Goal: Transaction & Acquisition: Book appointment/travel/reservation

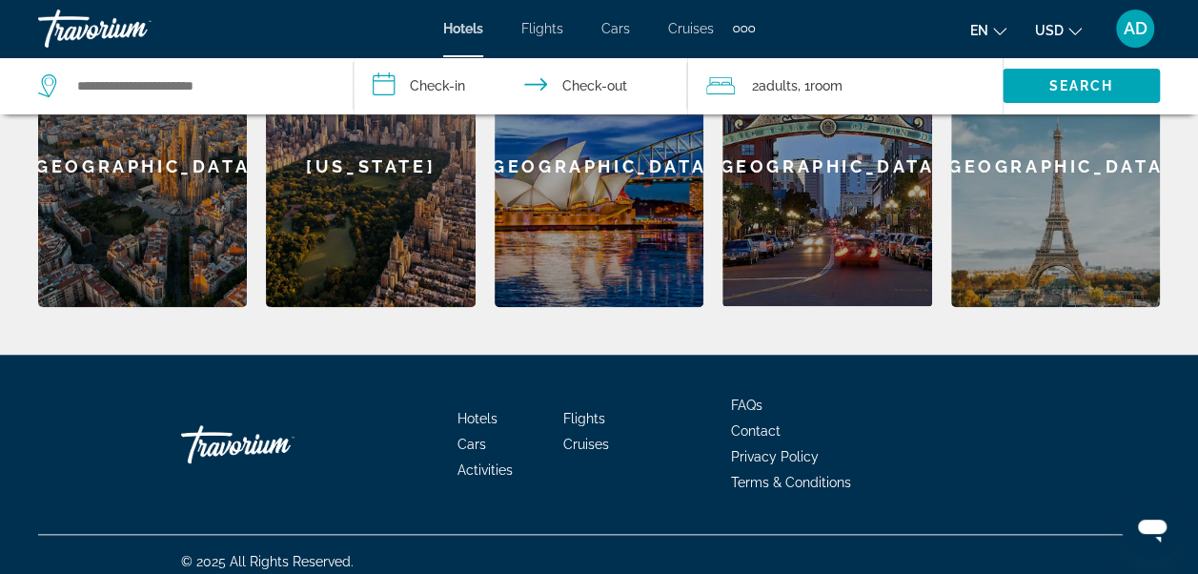
scroll to position [686, 0]
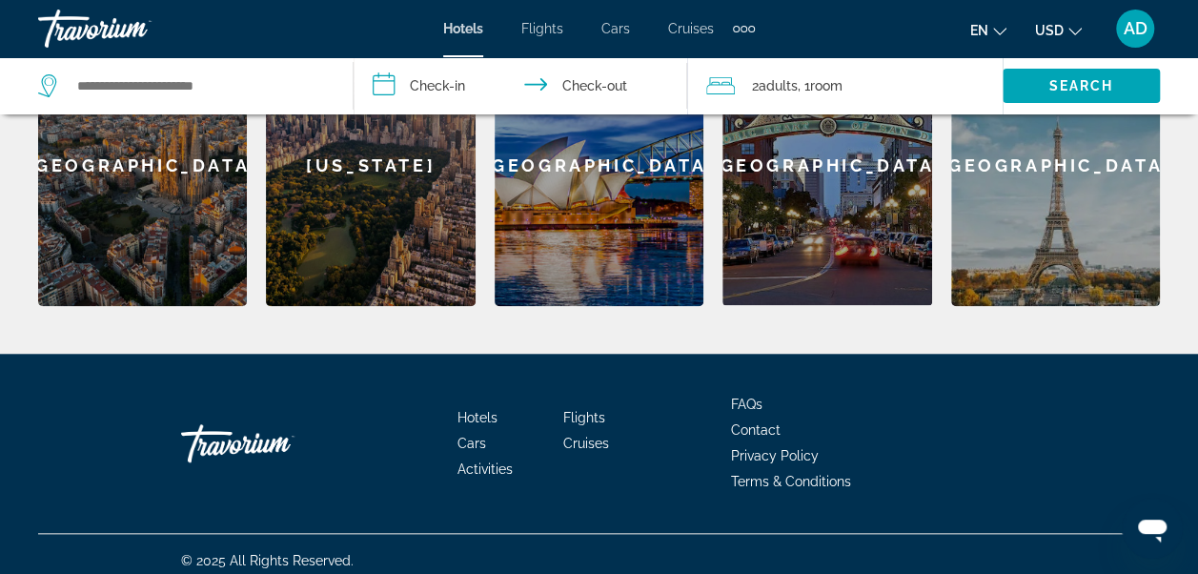
click at [993, 36] on button "en English Español Français Italiano Português русский" at bounding box center [989, 30] width 36 height 28
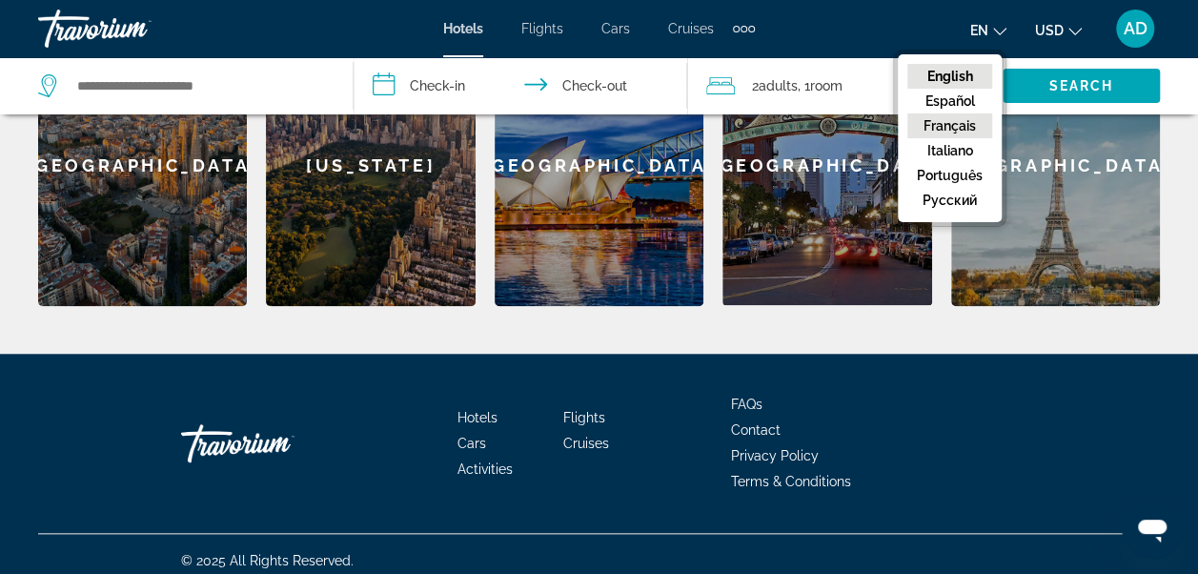
click at [974, 125] on button "Français" at bounding box center [950, 125] width 85 height 25
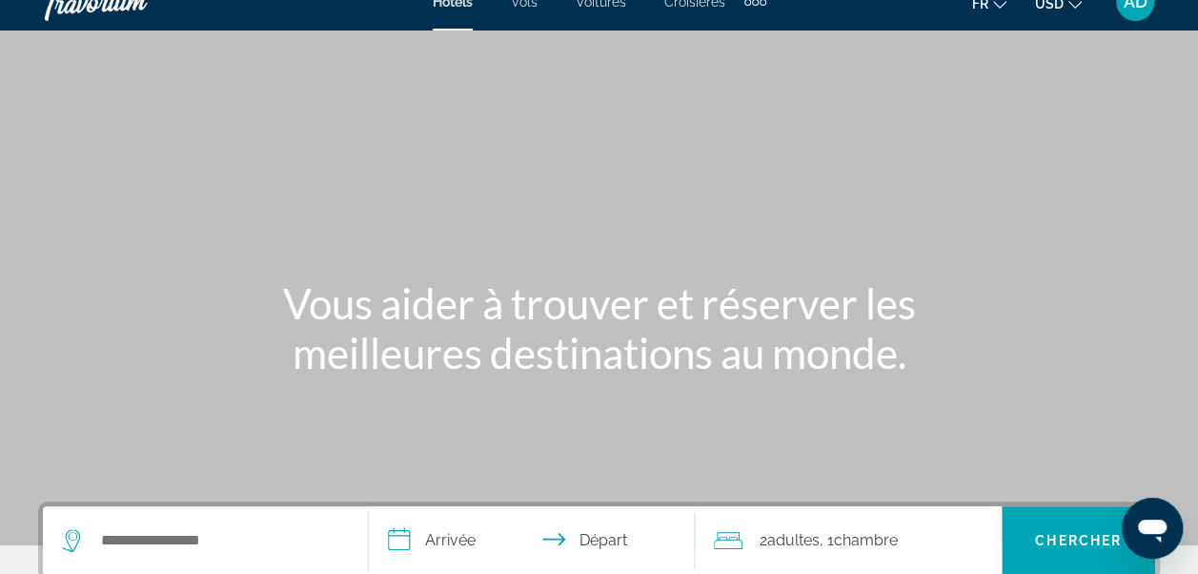
scroll to position [0, 0]
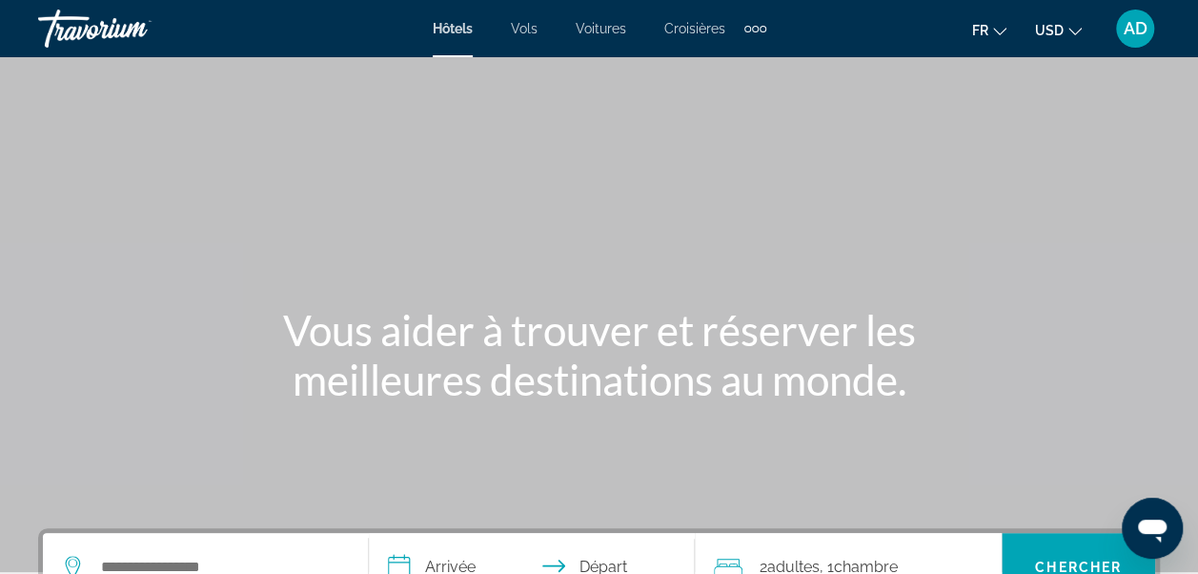
click at [692, 32] on span "Croisières" at bounding box center [695, 28] width 61 height 15
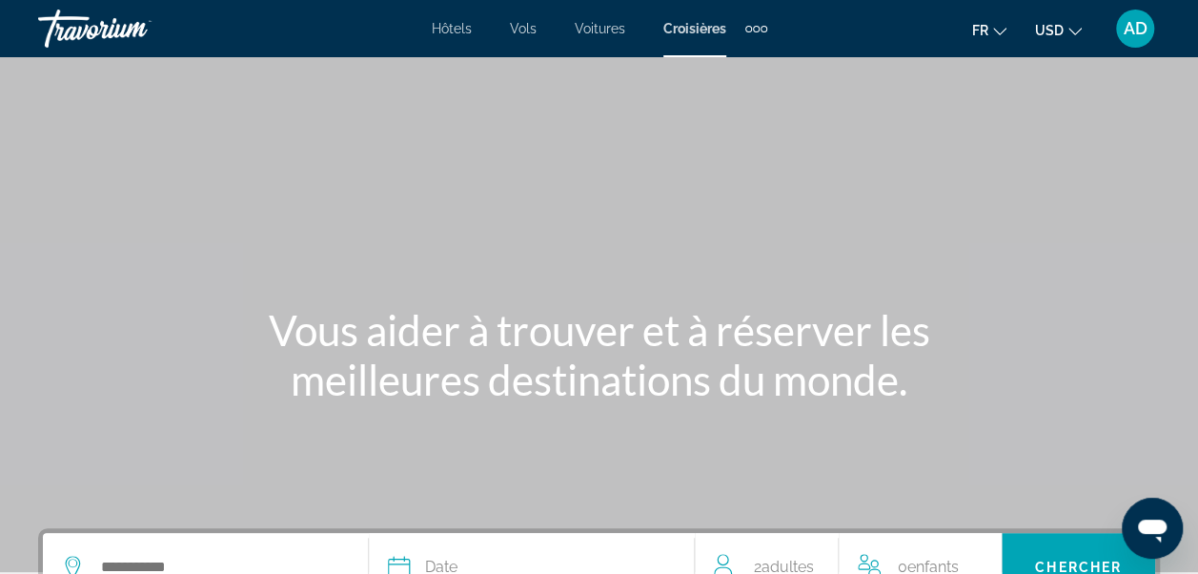
click at [532, 29] on span "Vols" at bounding box center [523, 28] width 27 height 15
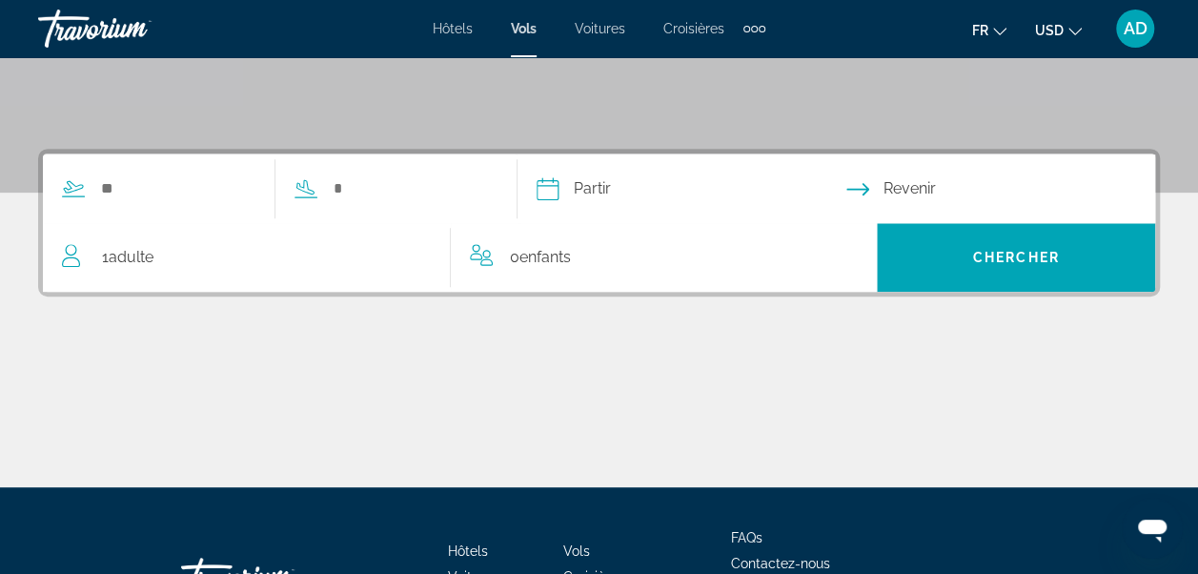
scroll to position [376, 0]
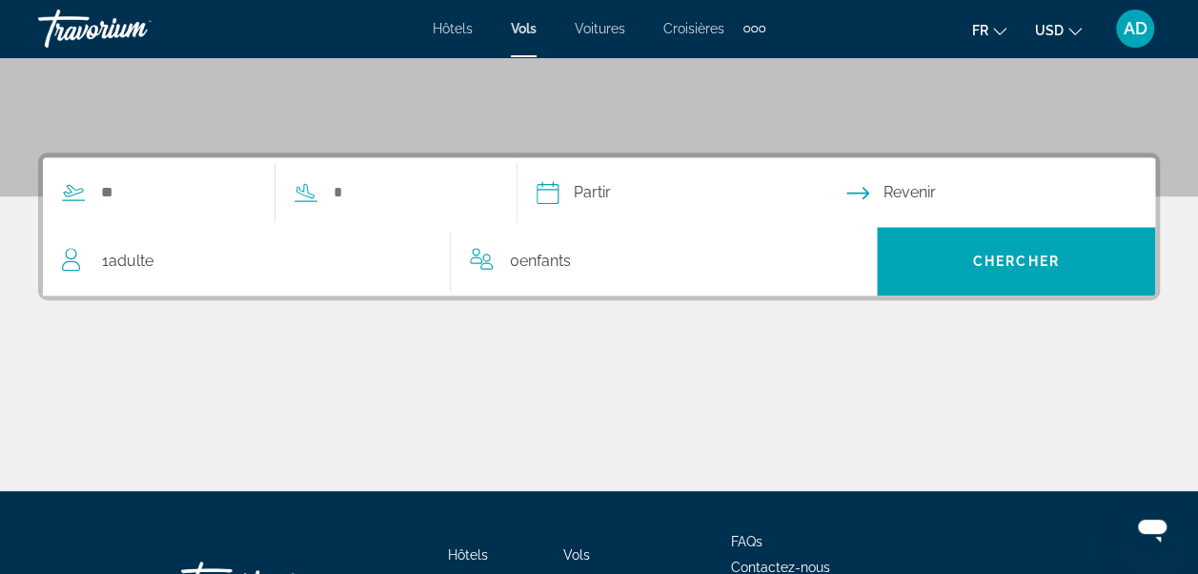
click at [194, 209] on div "Search widget" at bounding box center [265, 192] width 445 height 69
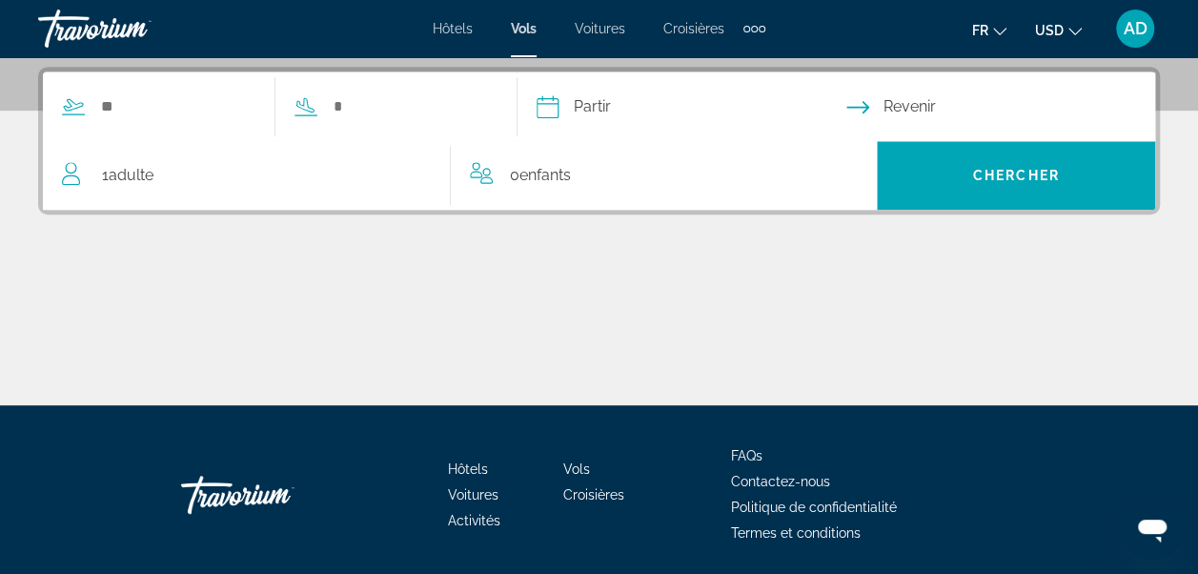
scroll to position [465, 0]
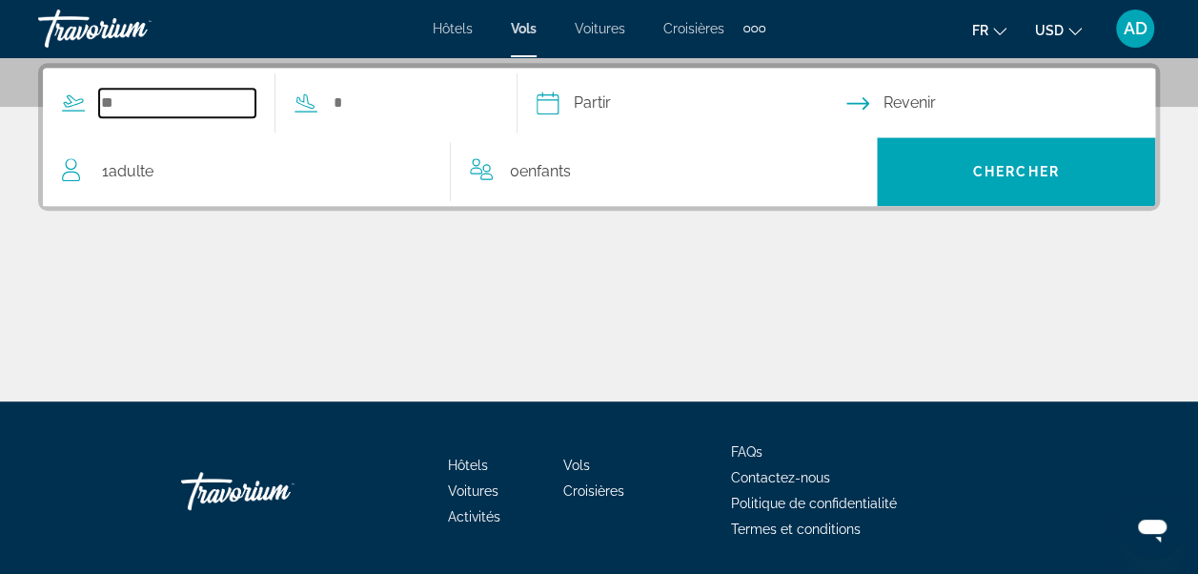
click at [162, 92] on input "Search widget" at bounding box center [177, 103] width 156 height 29
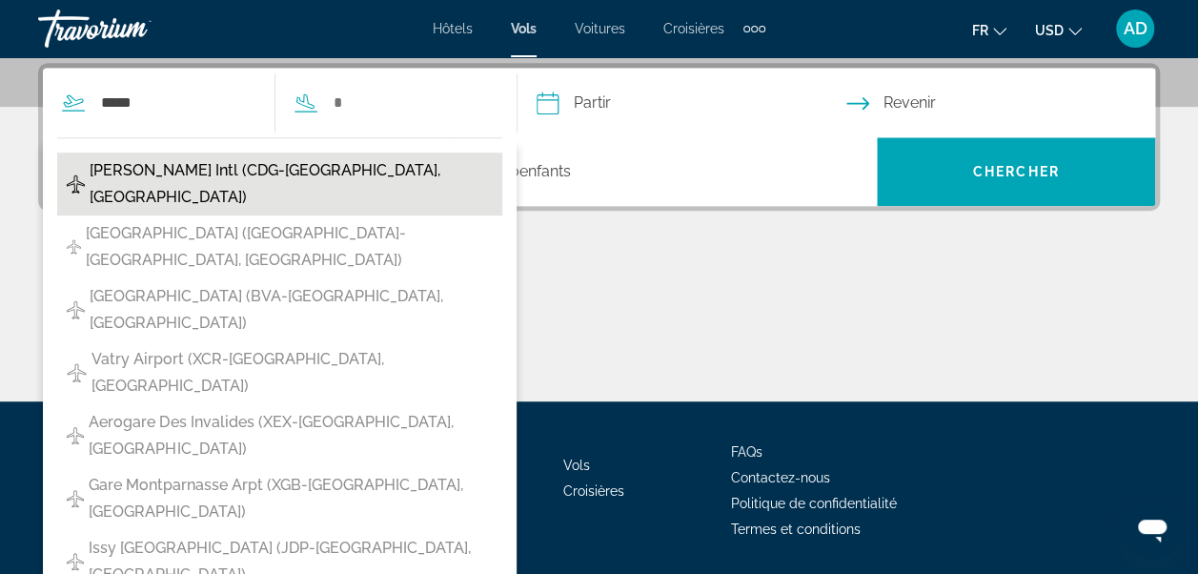
click at [276, 178] on span "[PERSON_NAME] Intl (CDG-[GEOGRAPHIC_DATA], [GEOGRAPHIC_DATA])" at bounding box center [291, 183] width 403 height 53
type input "**********"
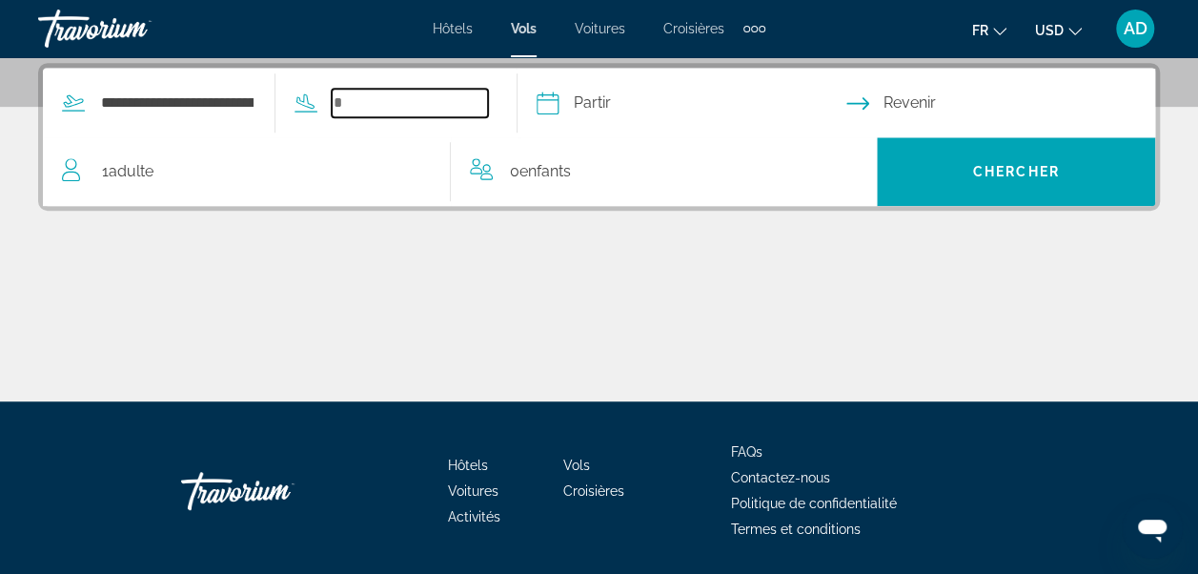
click at [419, 107] on input "Search widget" at bounding box center [410, 103] width 156 height 29
